Goal: Task Accomplishment & Management: Use online tool/utility

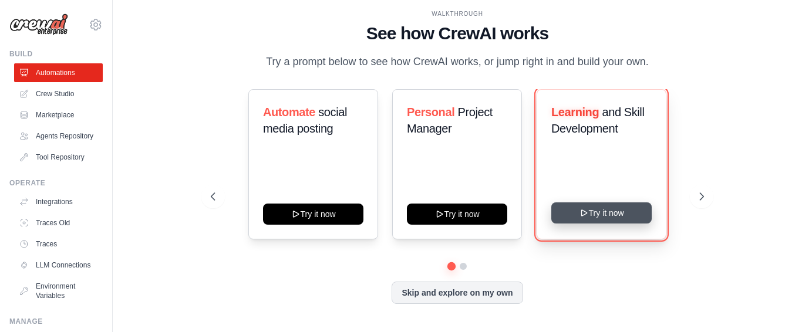
click at [621, 224] on button "Try it now" at bounding box center [602, 213] width 100 height 21
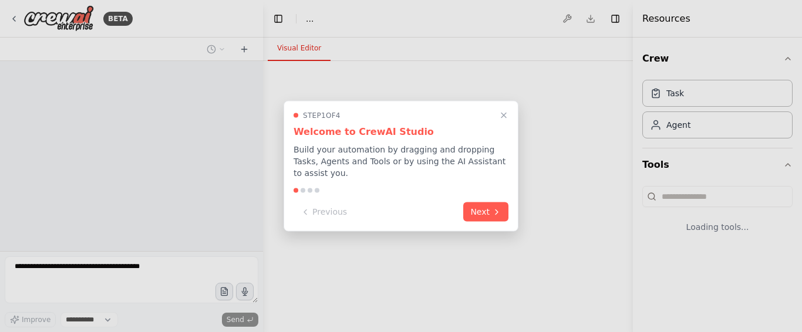
select select "****"
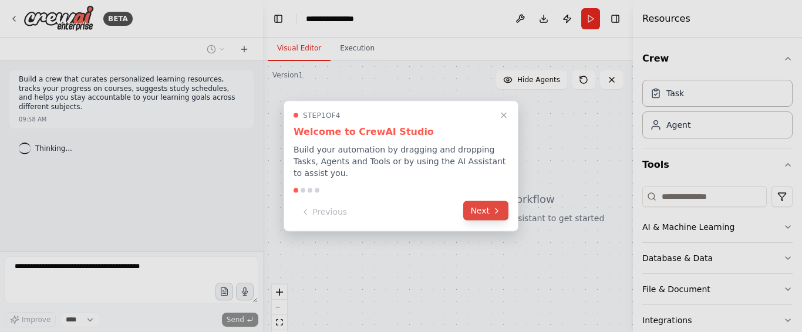
click at [500, 210] on button "Next" at bounding box center [485, 210] width 45 height 19
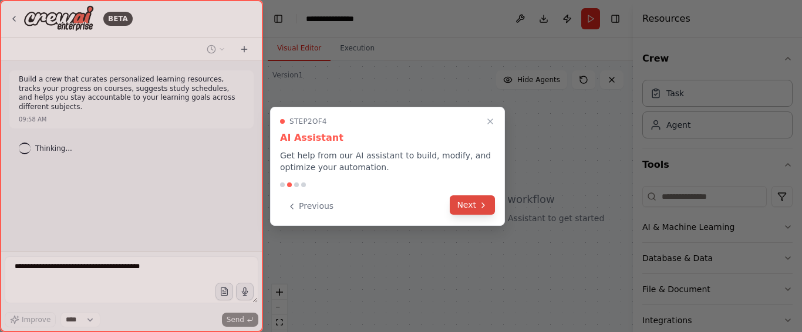
click at [483, 206] on icon at bounding box center [483, 205] width 2 height 5
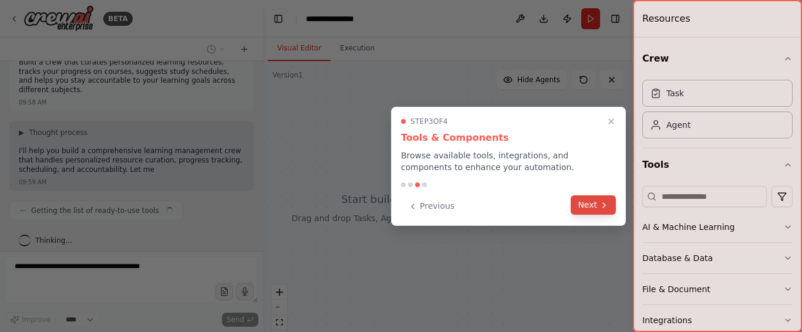
scroll to position [26, 0]
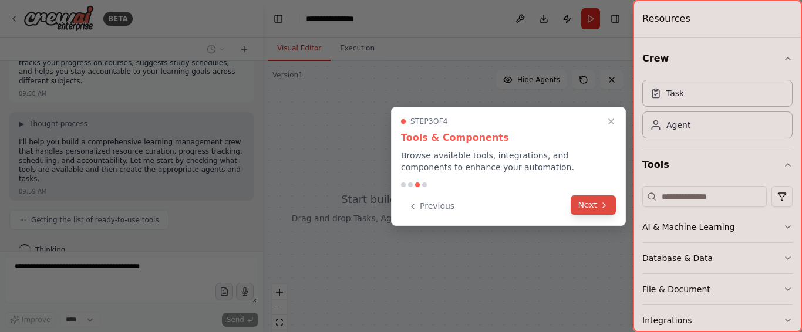
click at [590, 207] on button "Next" at bounding box center [593, 205] width 45 height 19
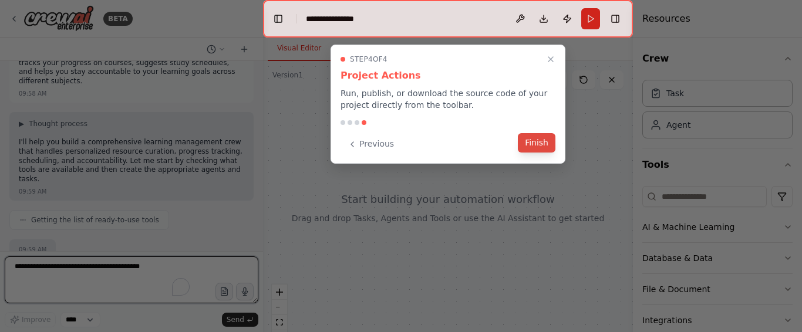
scroll to position [36, 0]
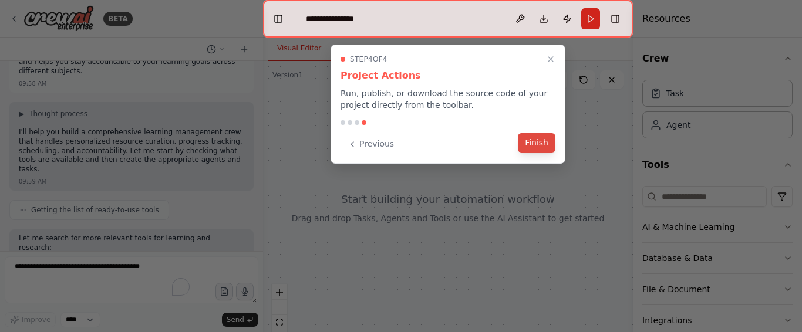
click at [532, 147] on button "Finish" at bounding box center [537, 142] width 38 height 19
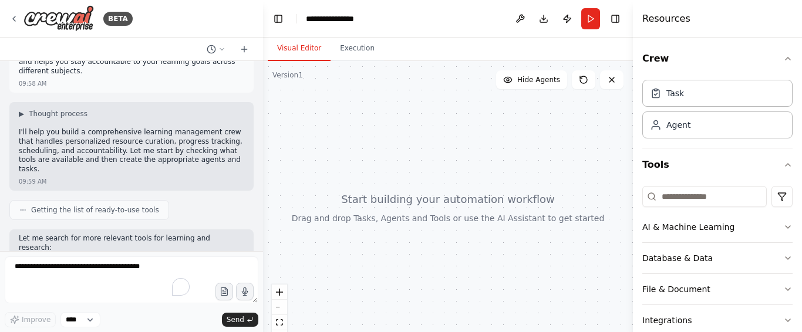
scroll to position [96, 0]
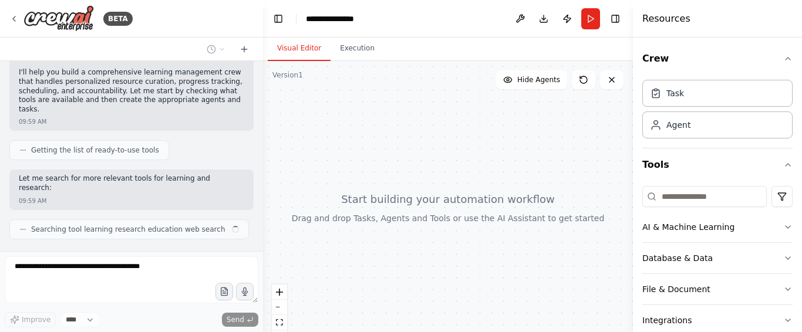
click at [401, 22] on header "**********" at bounding box center [448, 19] width 370 height 38
click at [359, 21] on div "**********" at bounding box center [335, 19] width 59 height 12
click at [372, 21] on div "**********" at bounding box center [350, 19] width 88 height 12
drag, startPoint x: 368, startPoint y: 21, endPoint x: 303, endPoint y: 16, distance: 65.4
click at [303, 16] on header "**********" at bounding box center [448, 19] width 370 height 38
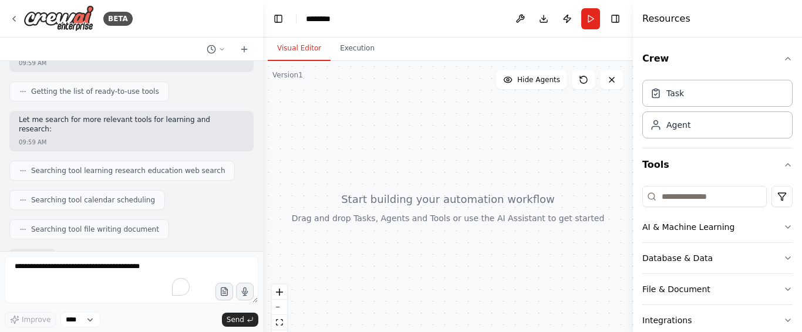
scroll to position [224, 0]
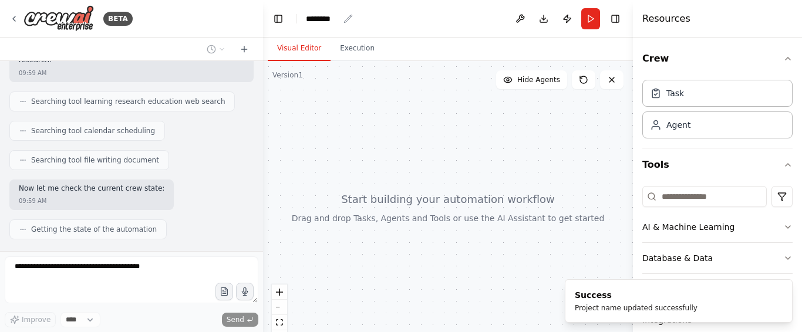
click at [339, 20] on div "********" at bounding box center [322, 19] width 33 height 12
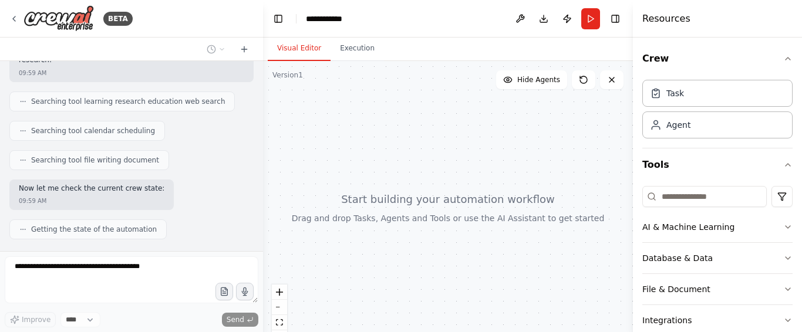
click at [404, 19] on header "**********" at bounding box center [448, 19] width 370 height 38
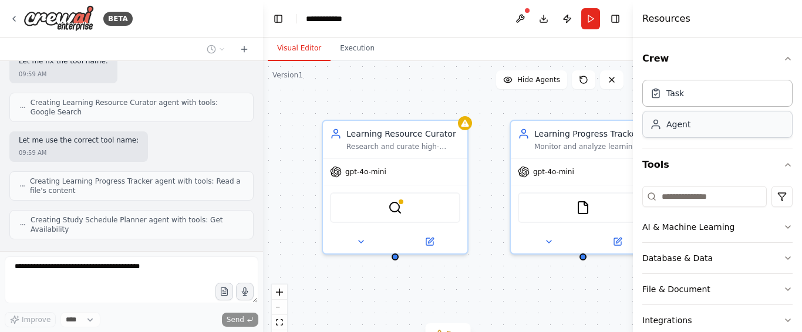
scroll to position [470, 0]
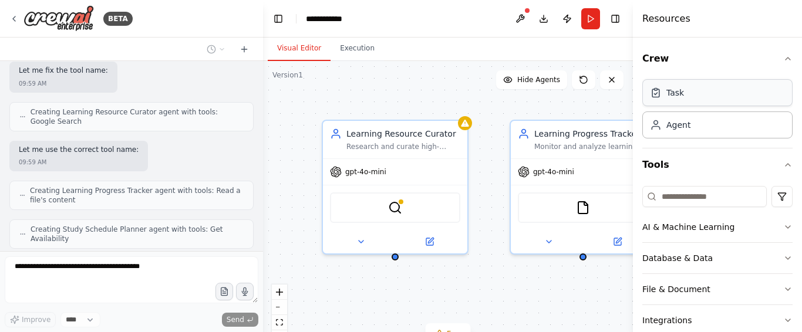
click at [715, 96] on div "Task" at bounding box center [718, 92] width 150 height 27
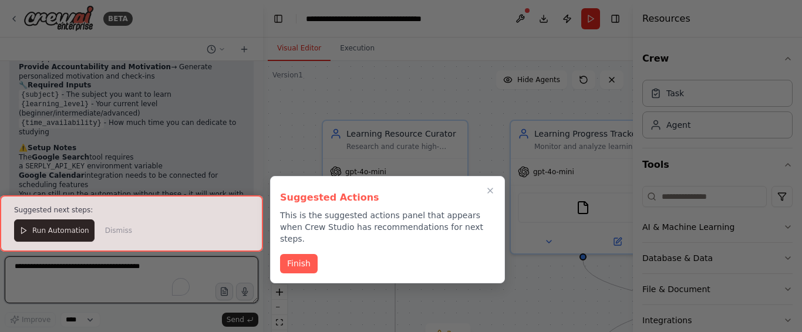
scroll to position [1170, 0]
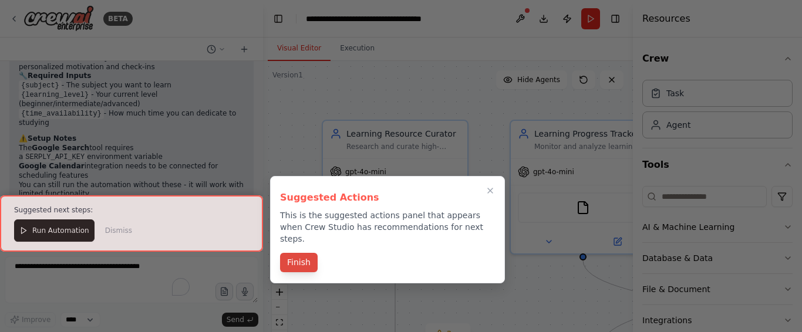
click at [303, 253] on button "Finish" at bounding box center [299, 262] width 38 height 19
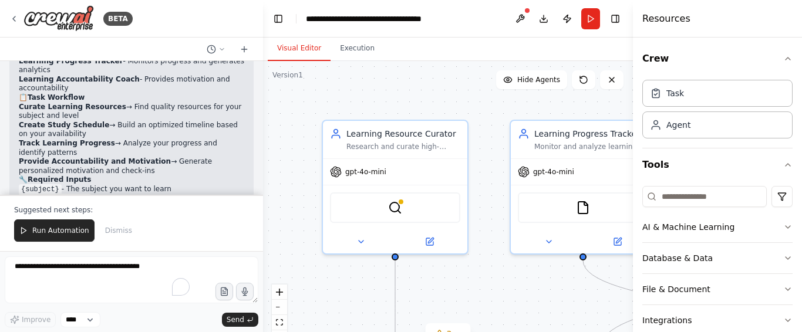
scroll to position [1060, 0]
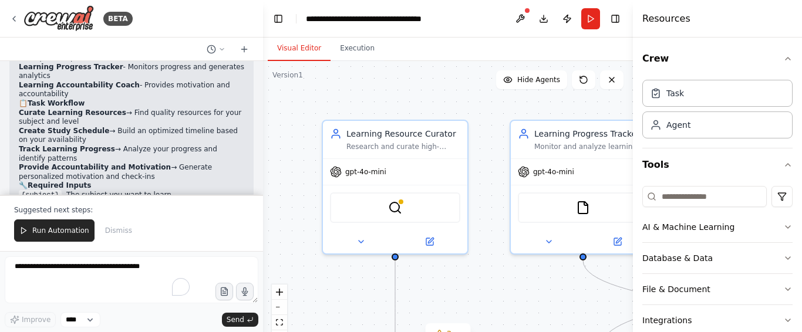
click at [36, 190] on code "{subject}" at bounding box center [40, 195] width 43 height 11
copy code "subject"
click at [43, 192] on code "{subject}" at bounding box center [40, 197] width 43 height 11
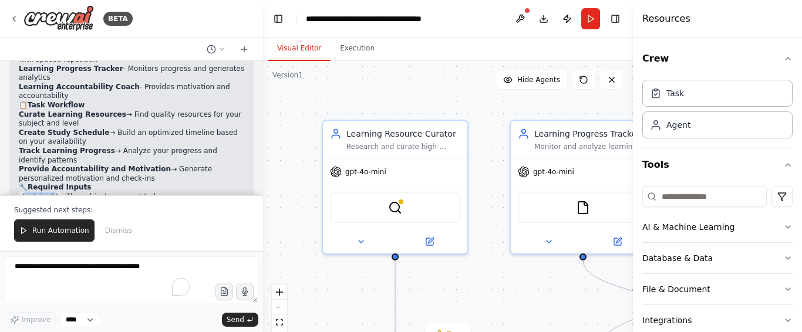
click at [43, 192] on code "{subject}" at bounding box center [40, 197] width 43 height 11
click at [111, 231] on span "Dismiss" at bounding box center [118, 230] width 27 height 9
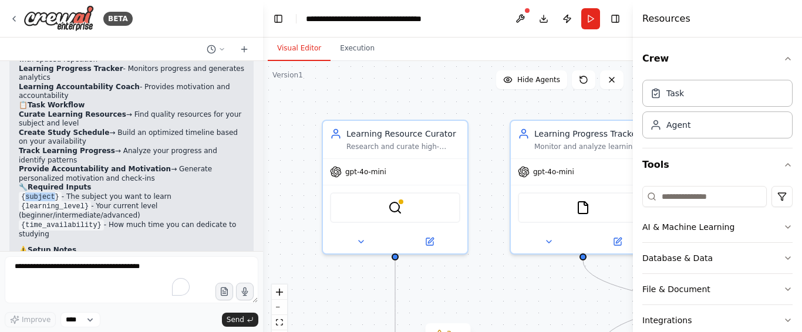
scroll to position [1114, 0]
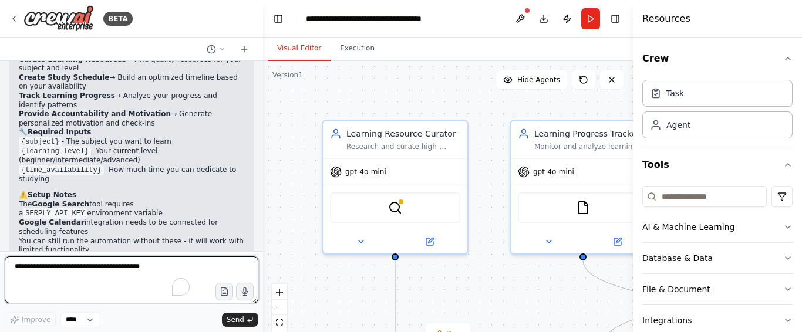
click at [114, 274] on textarea "To enrich screen reader interactions, please activate Accessibility in Grammarl…" at bounding box center [132, 280] width 254 height 47
type textarea "**********"
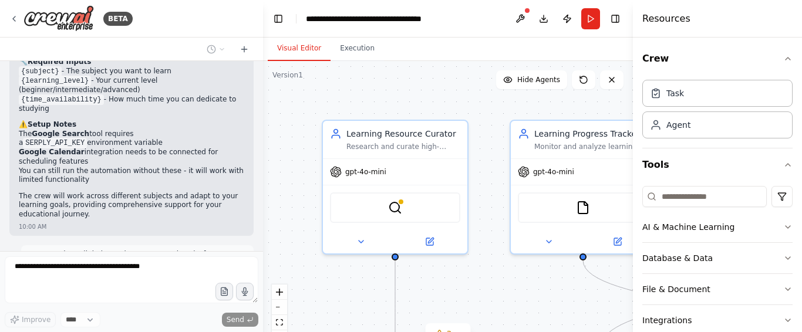
scroll to position [85, 0]
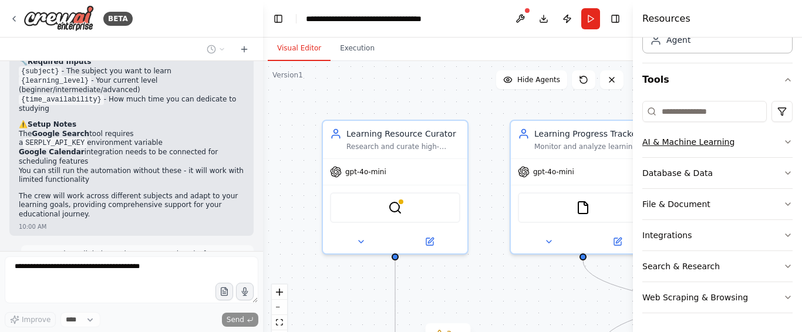
click at [784, 138] on icon "button" at bounding box center [788, 141] width 9 height 9
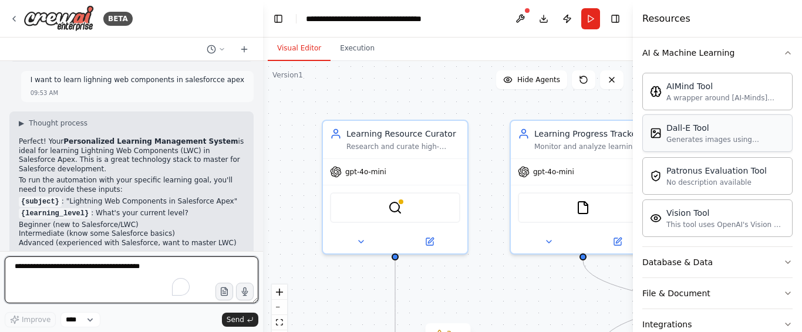
scroll to position [1368, 0]
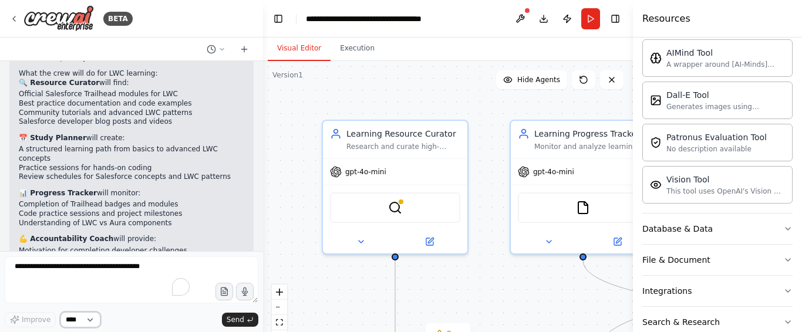
click at [83, 322] on select "****" at bounding box center [81, 320] width 40 height 15
click at [61, 313] on select "****" at bounding box center [81, 320] width 40 height 15
click at [236, 324] on span "Send" at bounding box center [236, 319] width 18 height 9
drag, startPoint x: 236, startPoint y: 324, endPoint x: 502, endPoint y: 303, distance: 266.4
click at [502, 303] on div ".deletable-edge-delete-btn { width: 20px; height: 20px; border: 0px solid #ffff…" at bounding box center [448, 208] width 370 height 294
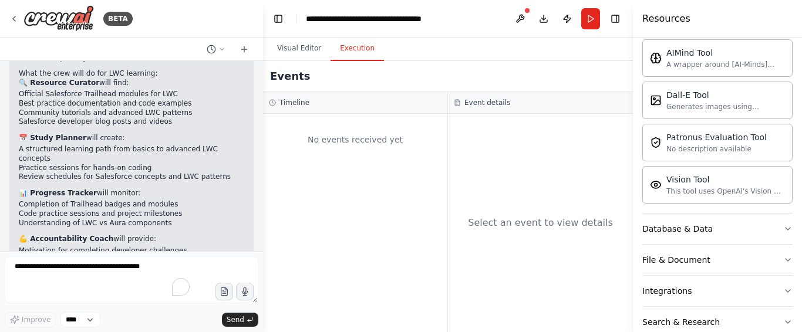
click at [355, 48] on button "Execution" at bounding box center [357, 48] width 53 height 25
click at [592, 28] on button "Run" at bounding box center [591, 18] width 19 height 21
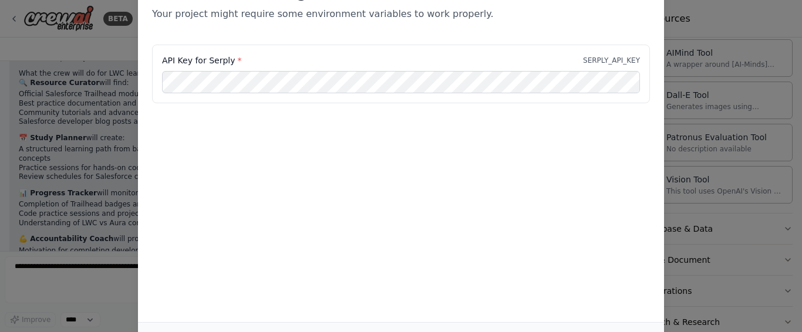
click at [520, 131] on div "API Key for Serply * SERPLY_API_KEY" at bounding box center [401, 103] width 526 height 117
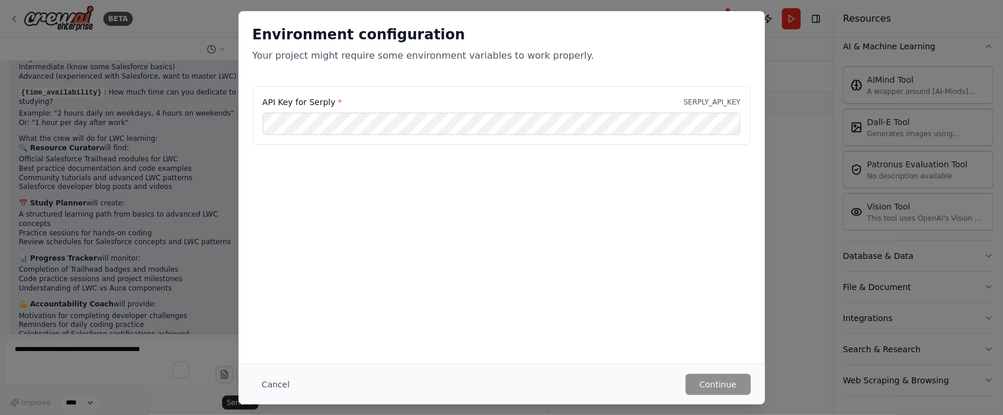
drag, startPoint x: 632, startPoint y: 12, endPoint x: 633, endPoint y: 216, distance: 203.8
click at [633, 216] on div "Environment configuration Your project might require some environment variables…" at bounding box center [501, 187] width 526 height 353
click at [278, 332] on button "Cancel" at bounding box center [276, 384] width 46 height 21
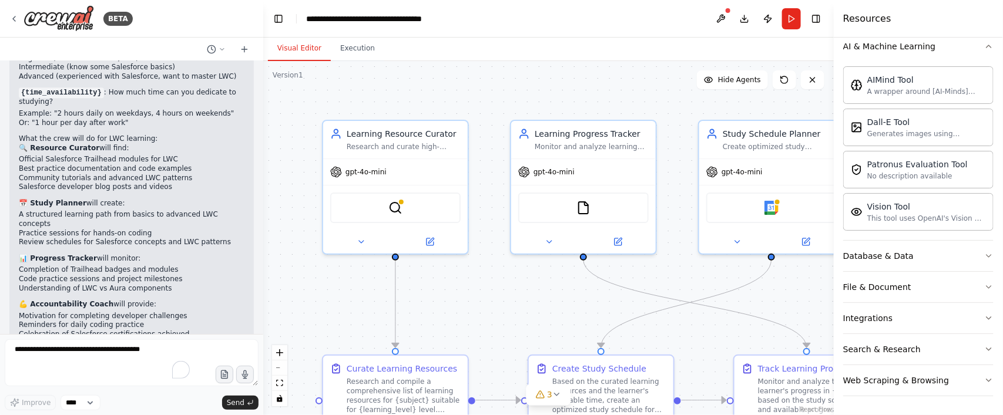
click at [301, 46] on button "Visual Editor" at bounding box center [299, 48] width 63 height 25
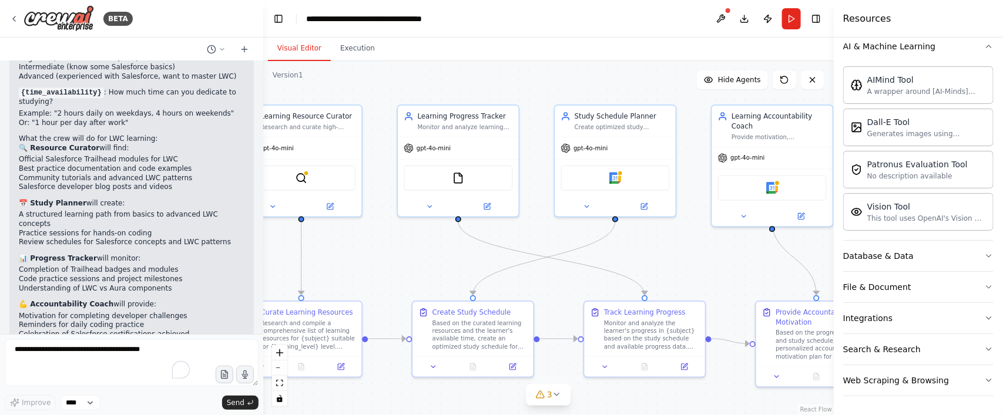
drag, startPoint x: 577, startPoint y: 298, endPoint x: 453, endPoint y: 256, distance: 131.0
click at [453, 256] on div ".deletable-edge-delete-btn { width: 20px; height: 20px; border: 0px solid #ffff…" at bounding box center [548, 238] width 570 height 354
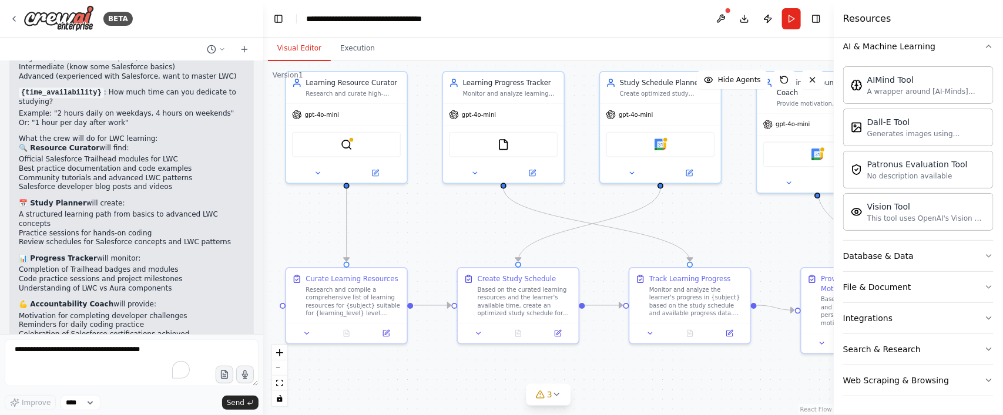
drag, startPoint x: 694, startPoint y: 274, endPoint x: 747, endPoint y: 239, distance: 63.5
click at [747, 239] on div ".deletable-edge-delete-btn { width: 20px; height: 20px; border: 0px solid #ffff…" at bounding box center [548, 238] width 570 height 354
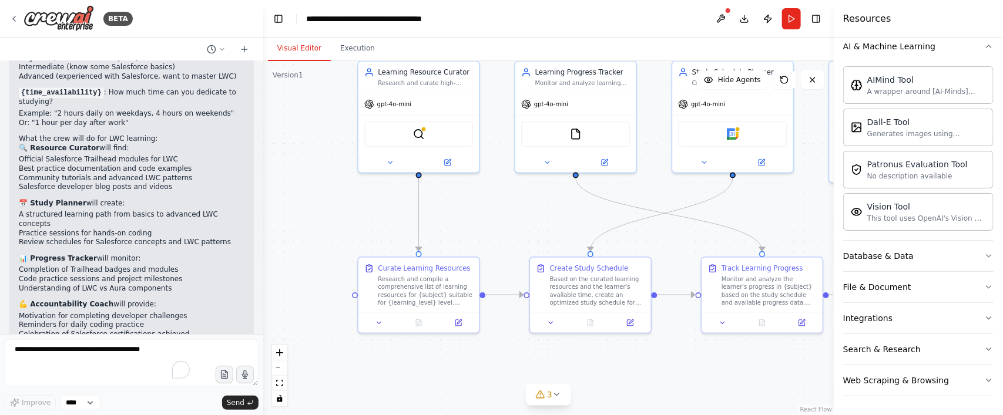
drag, startPoint x: 736, startPoint y: 232, endPoint x: 807, endPoint y: 221, distance: 71.3
click at [802, 221] on div ".deletable-edge-delete-btn { width: 20px; height: 20px; border: 0px solid #ffff…" at bounding box center [548, 238] width 570 height 354
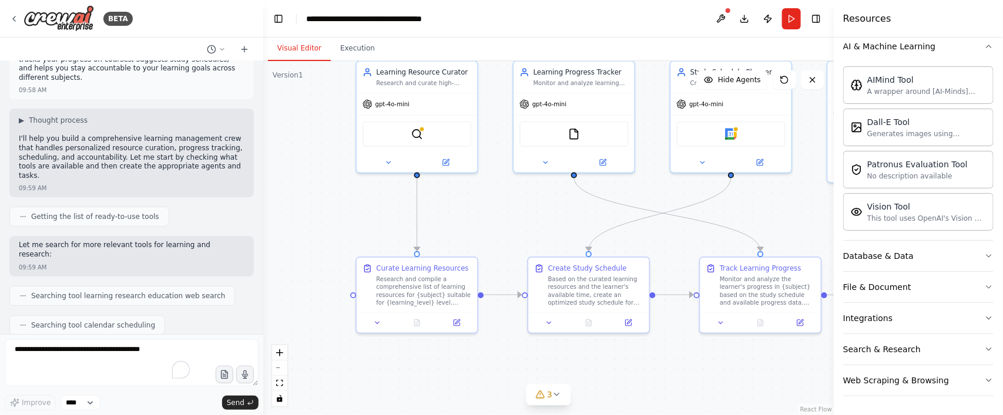
scroll to position [0, 0]
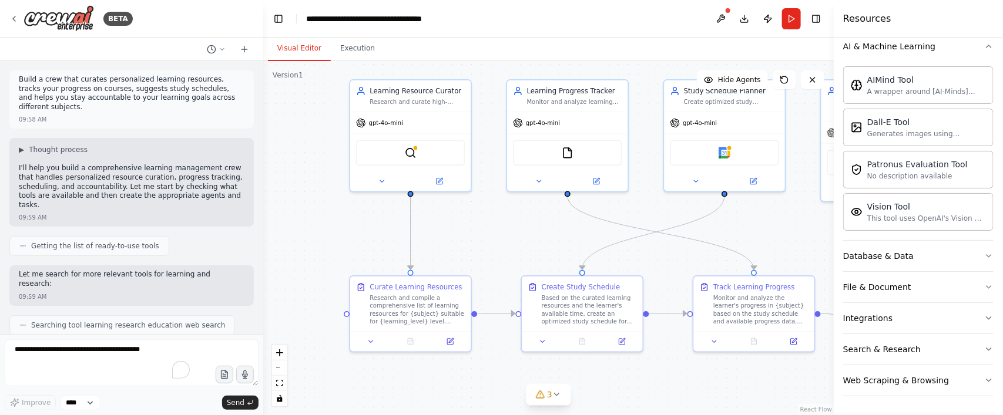
drag, startPoint x: 768, startPoint y: 206, endPoint x: 761, endPoint y: 226, distance: 21.7
click at [761, 226] on div ".deletable-edge-delete-btn { width: 20px; height: 20px; border: 0px solid #ffff…" at bounding box center [548, 238] width 570 height 354
click at [802, 87] on button at bounding box center [812, 79] width 23 height 19
click at [772, 116] on div "gpt-4o-mini" at bounding box center [724, 123] width 120 height 21
click at [750, 122] on div "gpt-4o-mini" at bounding box center [724, 123] width 120 height 21
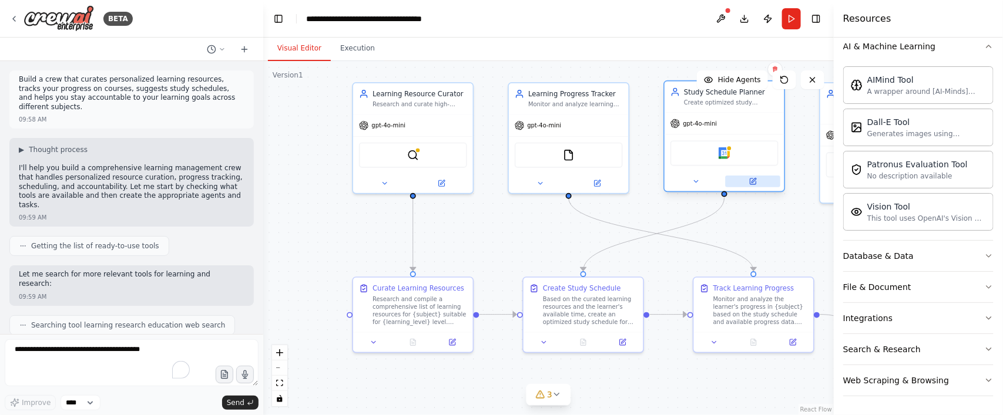
click at [756, 181] on icon at bounding box center [753, 181] width 8 height 8
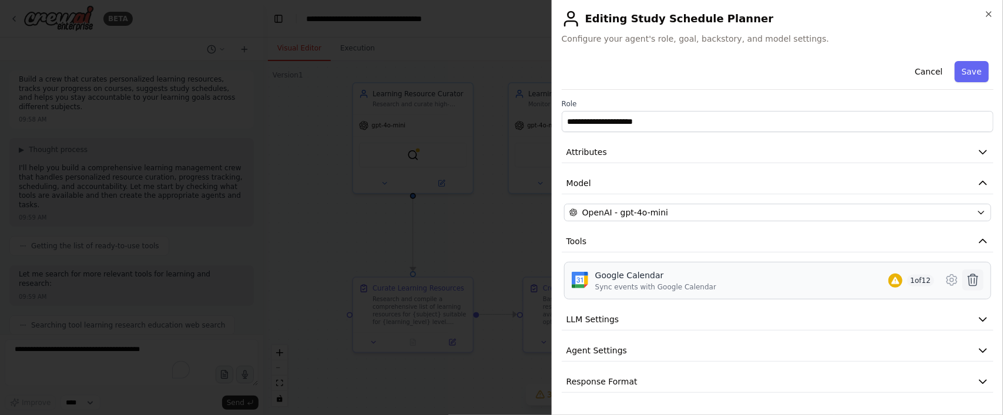
click at [802, 281] on icon at bounding box center [973, 280] width 14 height 14
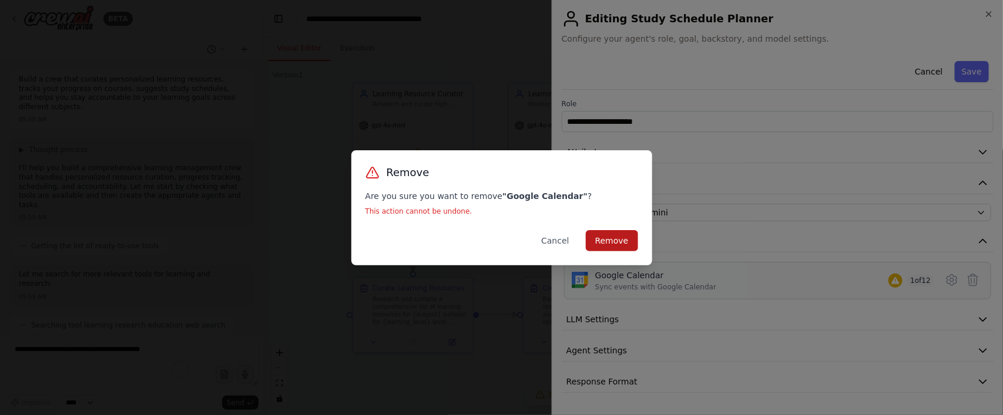
click at [608, 239] on button "Remove" at bounding box center [612, 240] width 52 height 21
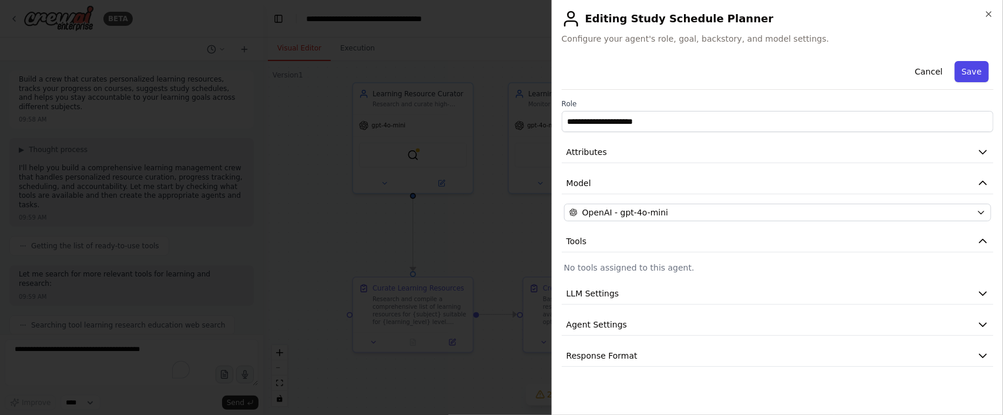
click at [802, 75] on button "Save" at bounding box center [972, 71] width 34 height 21
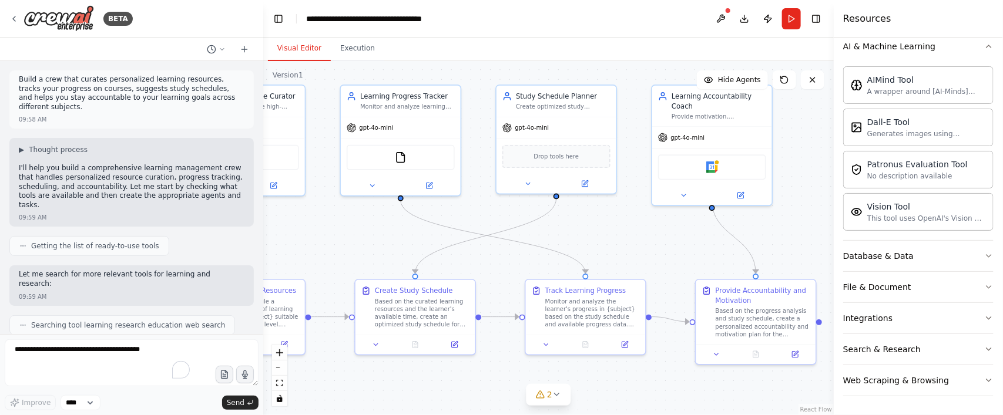
drag, startPoint x: 753, startPoint y: 221, endPoint x: 584, endPoint y: 223, distance: 168.6
click at [584, 223] on div ".deletable-edge-delete-btn { width: 20px; height: 20px; border: 0px solid #ffff…" at bounding box center [548, 238] width 570 height 354
click at [738, 156] on div "Google Calendar" at bounding box center [711, 165] width 108 height 25
click at [738, 188] on button at bounding box center [740, 194] width 55 height 12
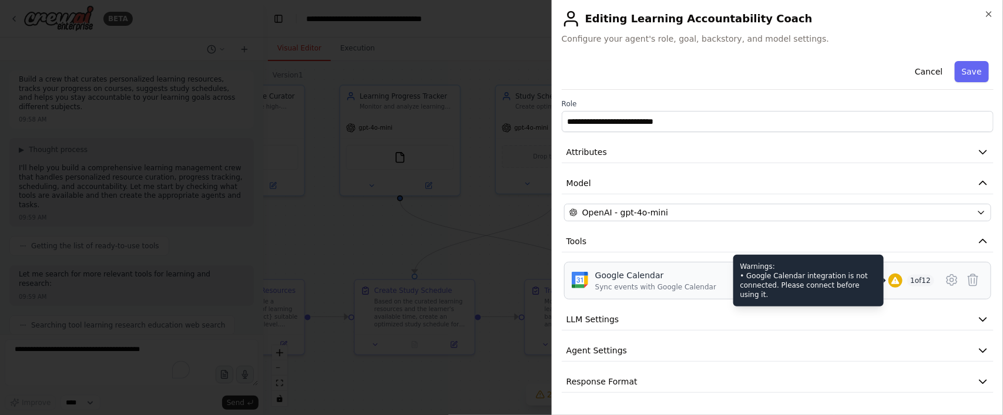
click at [802, 284] on icon at bounding box center [895, 280] width 8 height 7
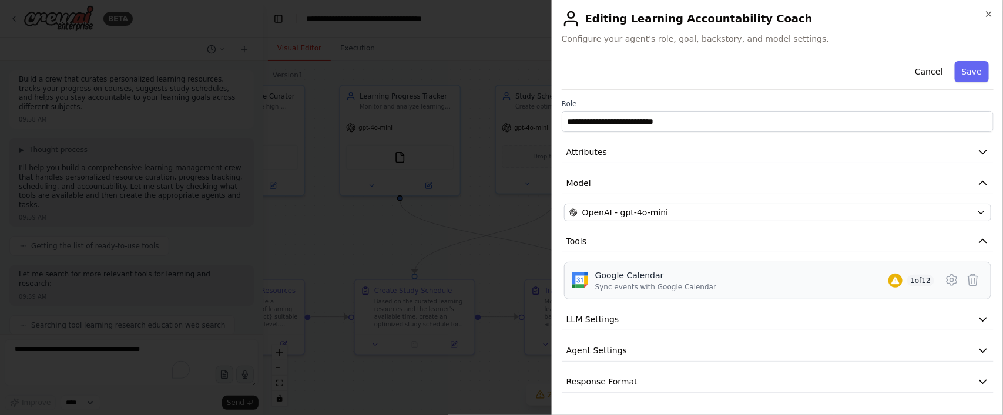
click at [630, 284] on div "Sync events with Google Calendar" at bounding box center [655, 287] width 121 height 9
click at [802, 284] on icon at bounding box center [973, 280] width 14 height 14
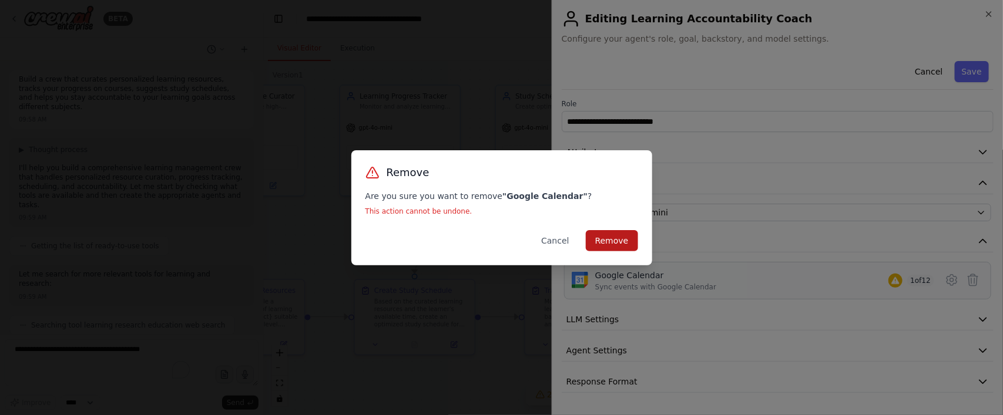
click at [617, 237] on button "Remove" at bounding box center [612, 240] width 52 height 21
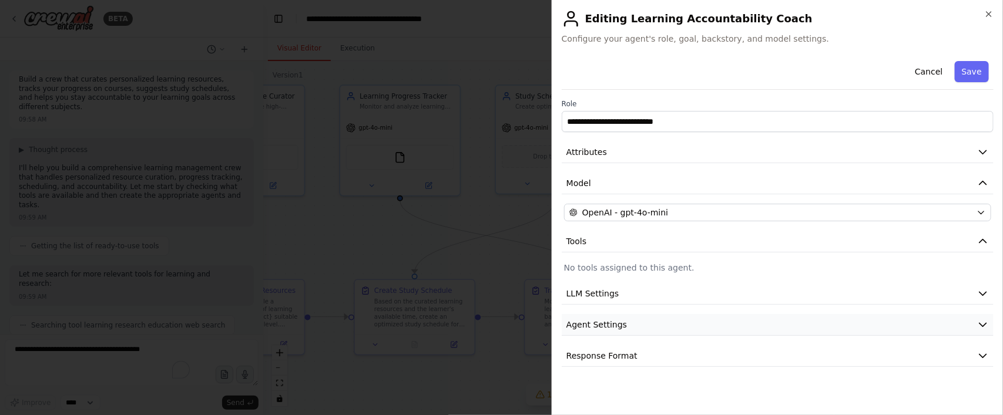
click at [802, 321] on icon "button" at bounding box center [983, 325] width 12 height 12
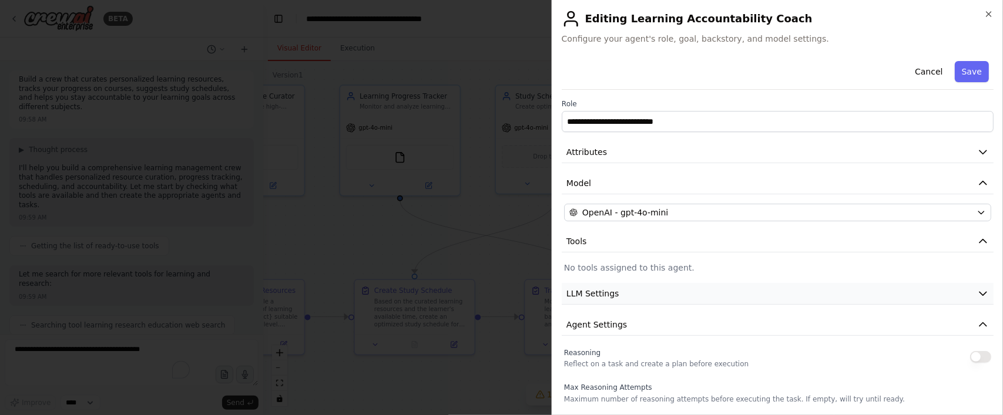
click at [802, 297] on icon "button" at bounding box center [983, 294] width 12 height 12
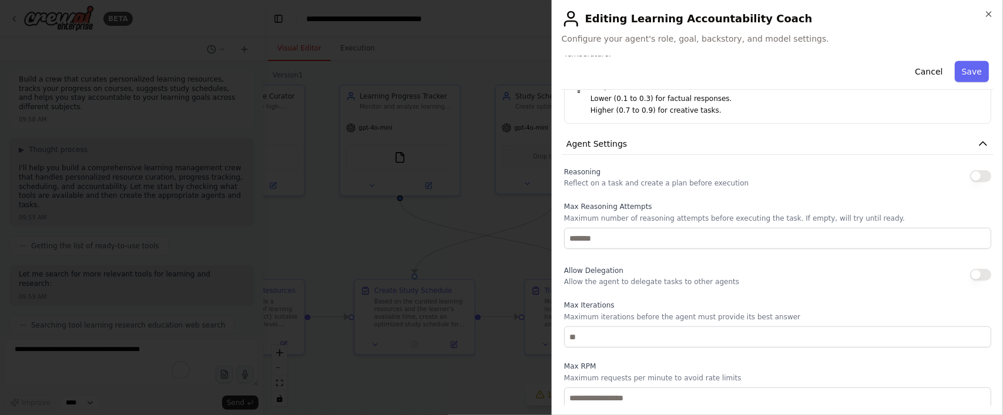
scroll to position [371, 0]
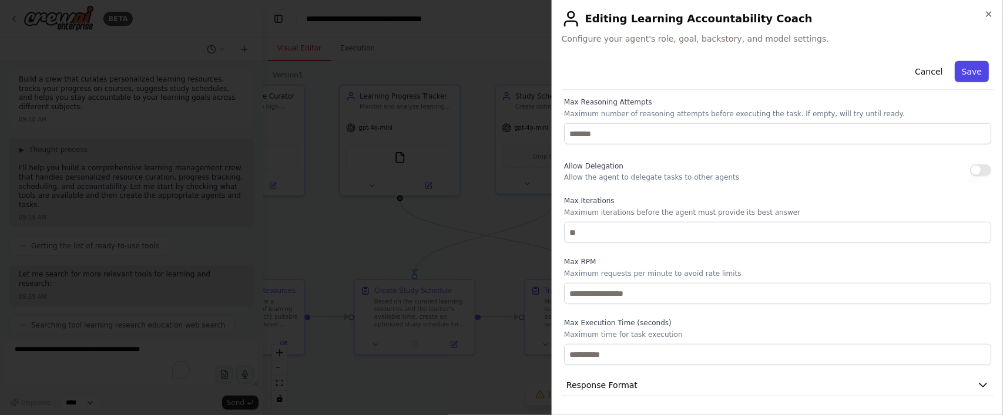
click at [802, 70] on button "Save" at bounding box center [972, 71] width 34 height 21
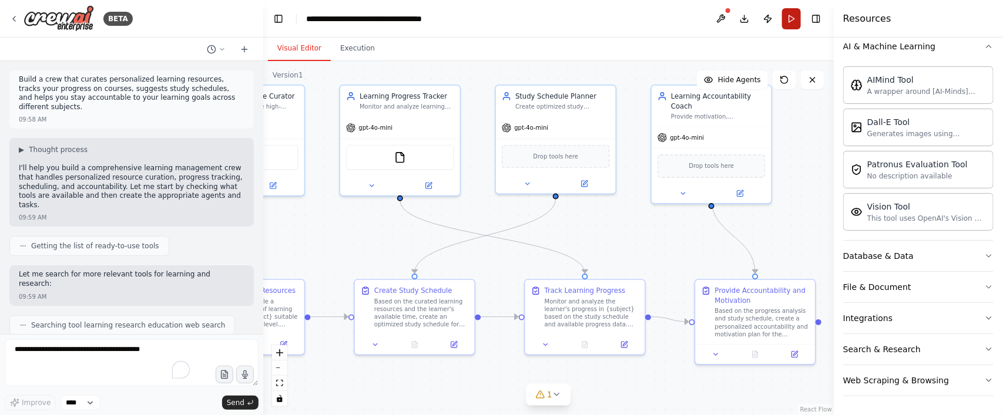
click at [793, 23] on button "Run" at bounding box center [791, 18] width 19 height 21
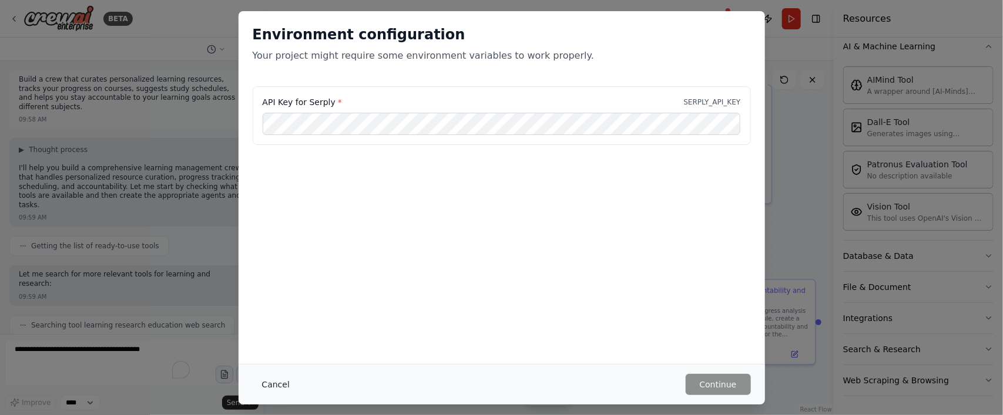
click at [268, 332] on button "Cancel" at bounding box center [276, 384] width 46 height 21
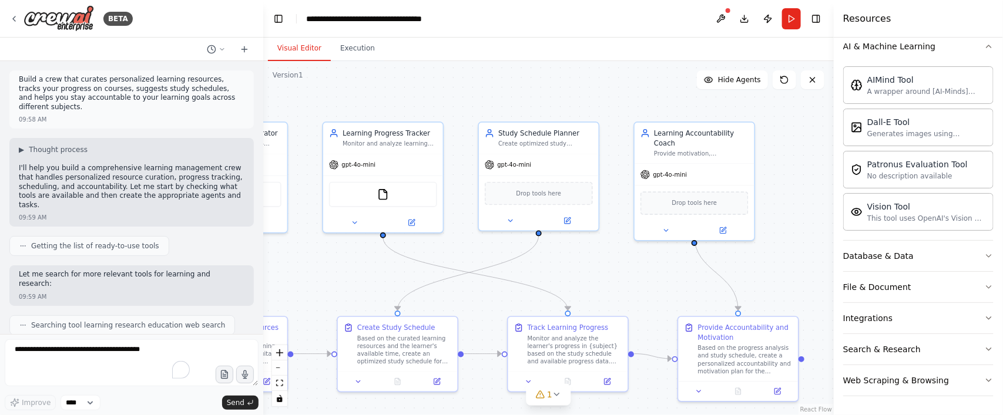
drag, startPoint x: 785, startPoint y: 197, endPoint x: 768, endPoint y: 236, distance: 42.9
click at [768, 236] on div ".deletable-edge-delete-btn { width: 20px; height: 20px; border: 0px solid #ffff…" at bounding box center [548, 238] width 570 height 354
click at [726, 21] on button at bounding box center [720, 18] width 19 height 21
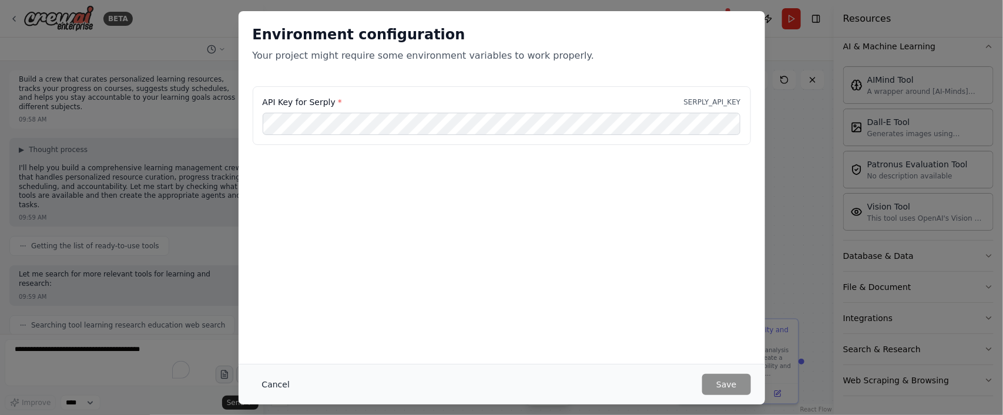
click at [271, 332] on button "Cancel" at bounding box center [276, 384] width 46 height 21
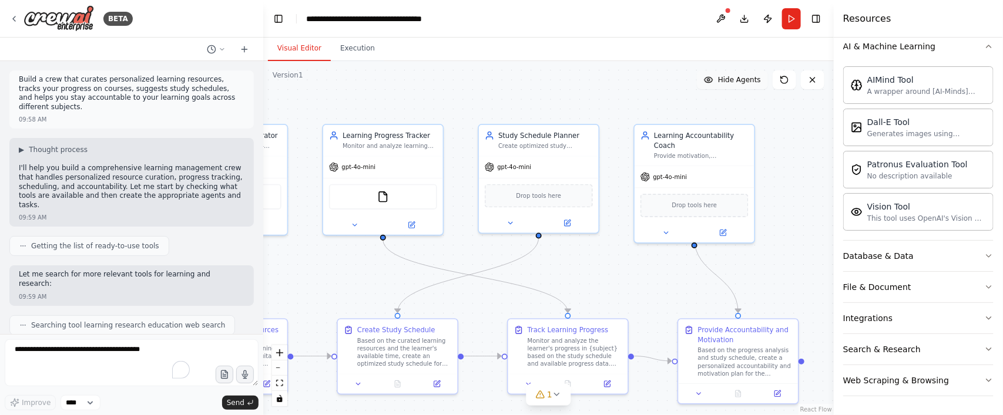
click at [747, 82] on span "Hide Agents" at bounding box center [739, 79] width 43 height 9
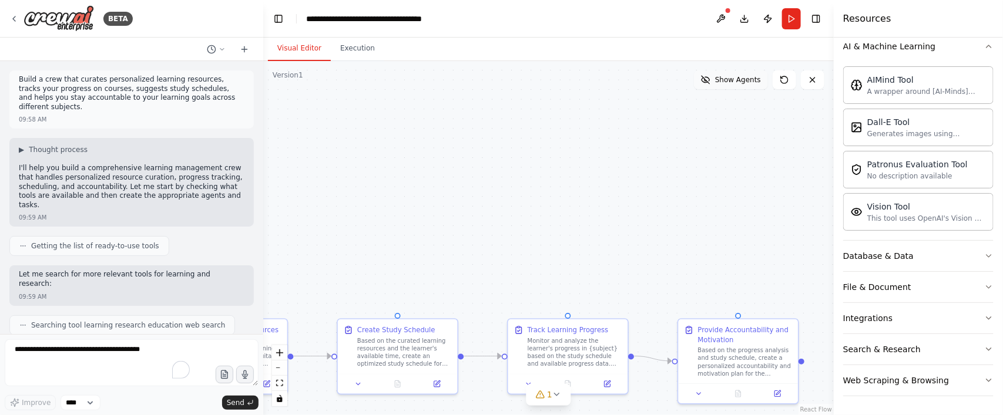
click at [747, 82] on span "Show Agents" at bounding box center [738, 79] width 46 height 9
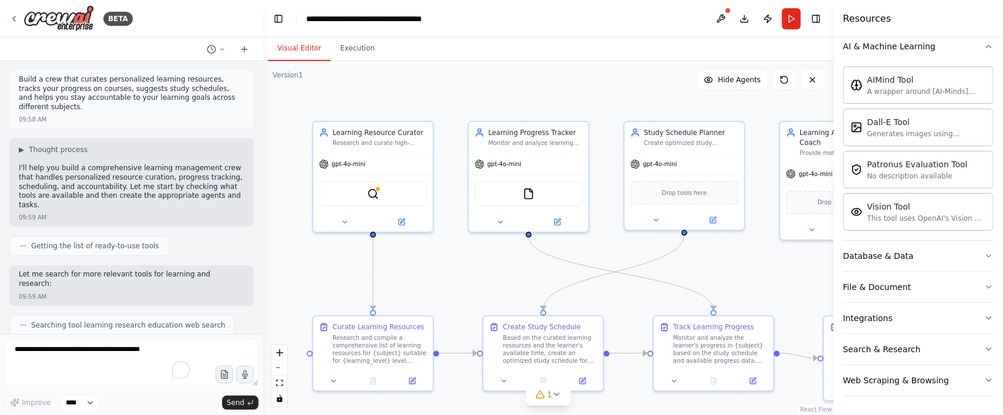
drag, startPoint x: 357, startPoint y: 116, endPoint x: 503, endPoint y: 113, distance: 145.7
click at [503, 113] on div ".deletable-edge-delete-btn { width: 20px; height: 20px; border: 0px solid #ffff…" at bounding box center [548, 238] width 570 height 354
click at [377, 197] on div "SerplyWebSearchTool" at bounding box center [373, 191] width 108 height 25
click at [377, 129] on div "Learning Resource Curator" at bounding box center [379, 131] width 95 height 10
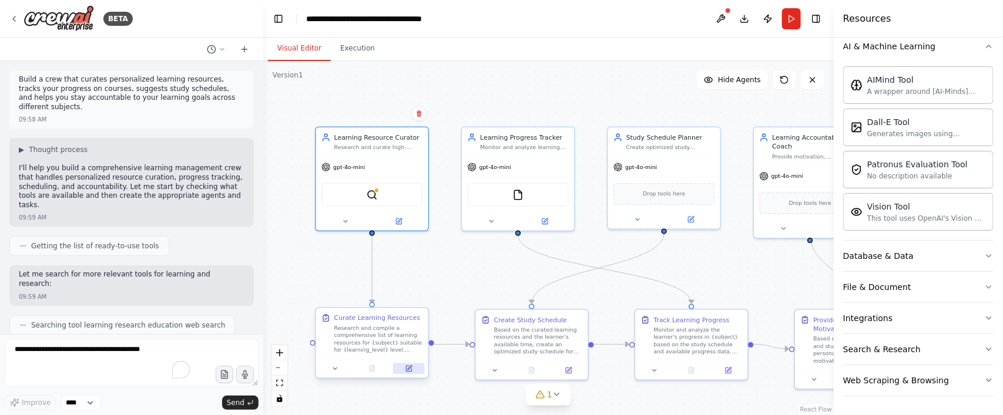
click at [410, 332] on button at bounding box center [408, 369] width 31 height 11
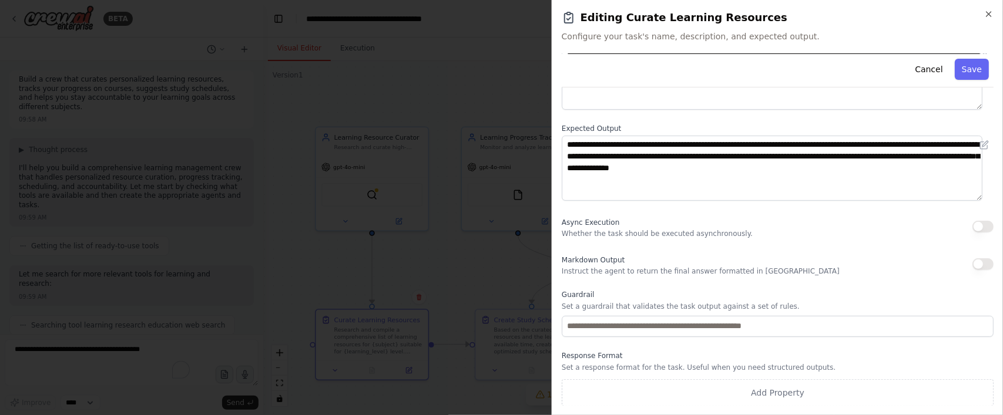
scroll to position [0, 0]
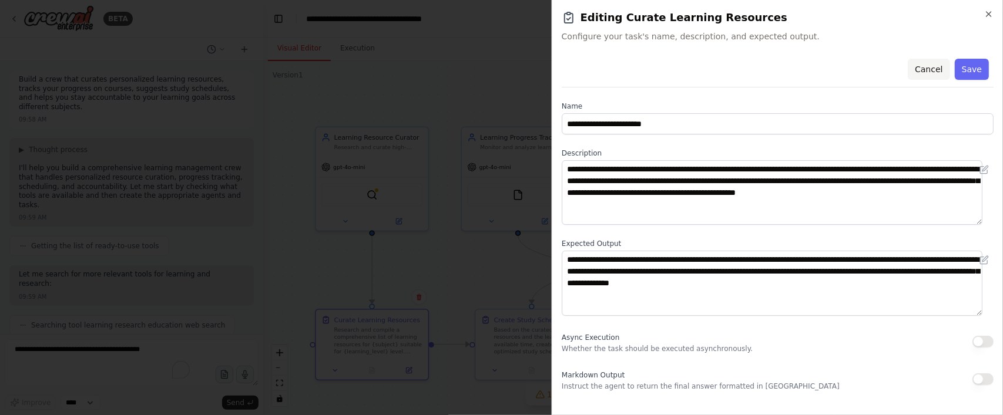
click at [802, 74] on button "Cancel" at bounding box center [929, 69] width 42 height 21
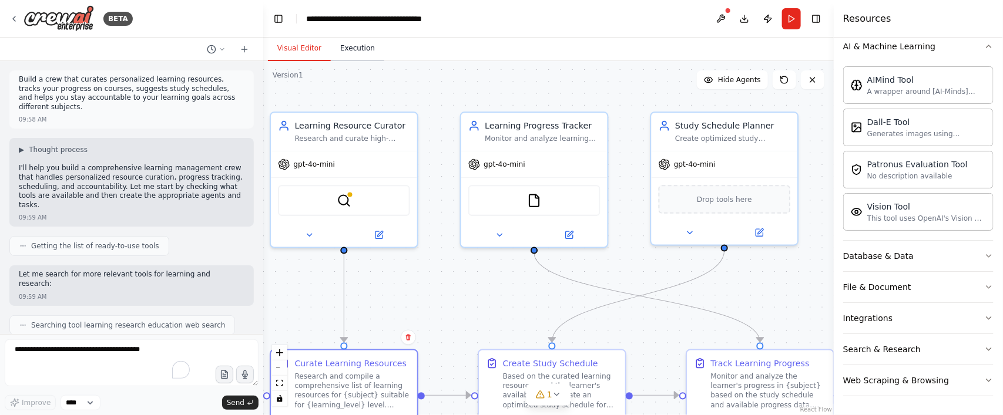
click at [344, 53] on button "Execution" at bounding box center [357, 48] width 53 height 25
click at [304, 49] on button "Visual Editor" at bounding box center [299, 48] width 63 height 25
click at [761, 19] on button "Publish" at bounding box center [767, 18] width 19 height 21
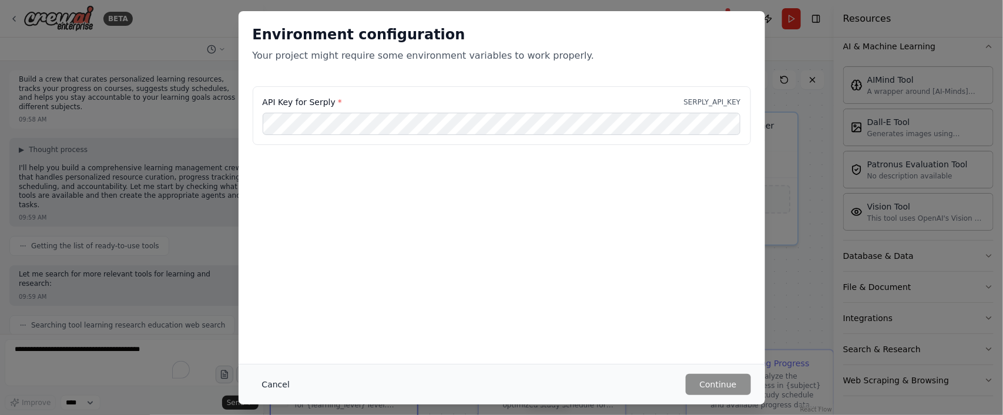
click at [272, 332] on button "Cancel" at bounding box center [276, 384] width 46 height 21
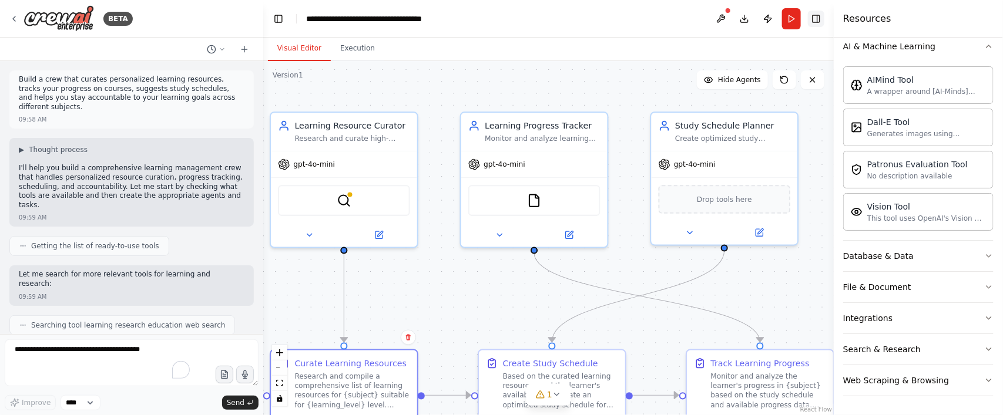
click at [802, 22] on button "Toggle Right Sidebar" at bounding box center [816, 19] width 16 height 16
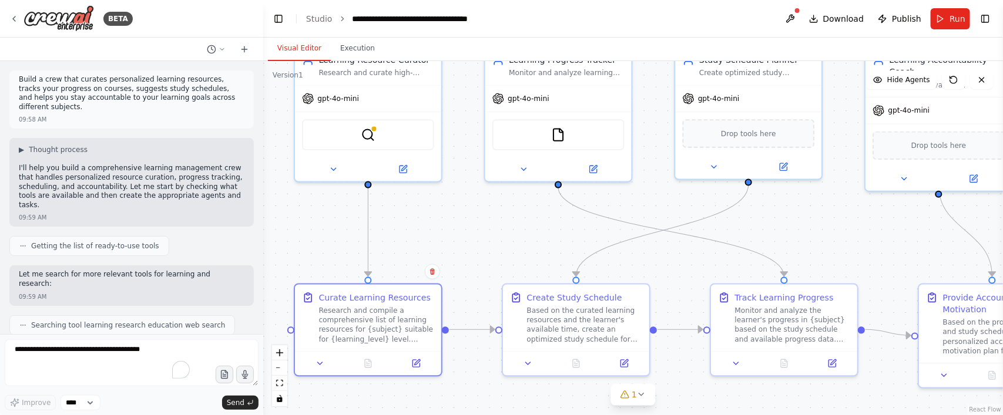
drag, startPoint x: 846, startPoint y: 298, endPoint x: 871, endPoint y: 233, distance: 70.1
click at [802, 233] on div ".deletable-edge-delete-btn { width: 20px; height: 20px; border: 0px solid #ffff…" at bounding box center [633, 238] width 740 height 354
